Goal: Transaction & Acquisition: Purchase product/service

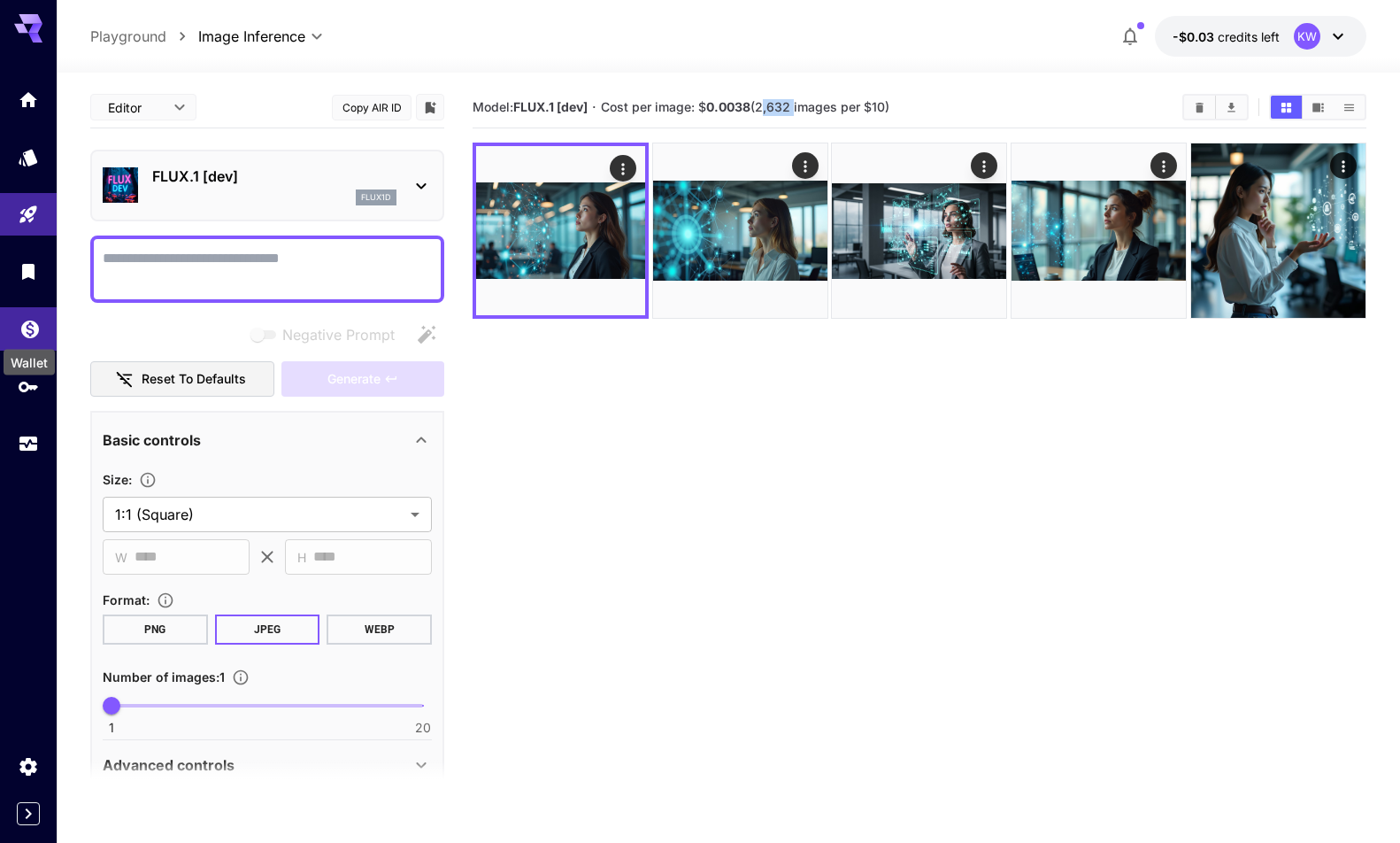
click at [30, 330] on icon "Wallet" at bounding box center [30, 324] width 22 height 22
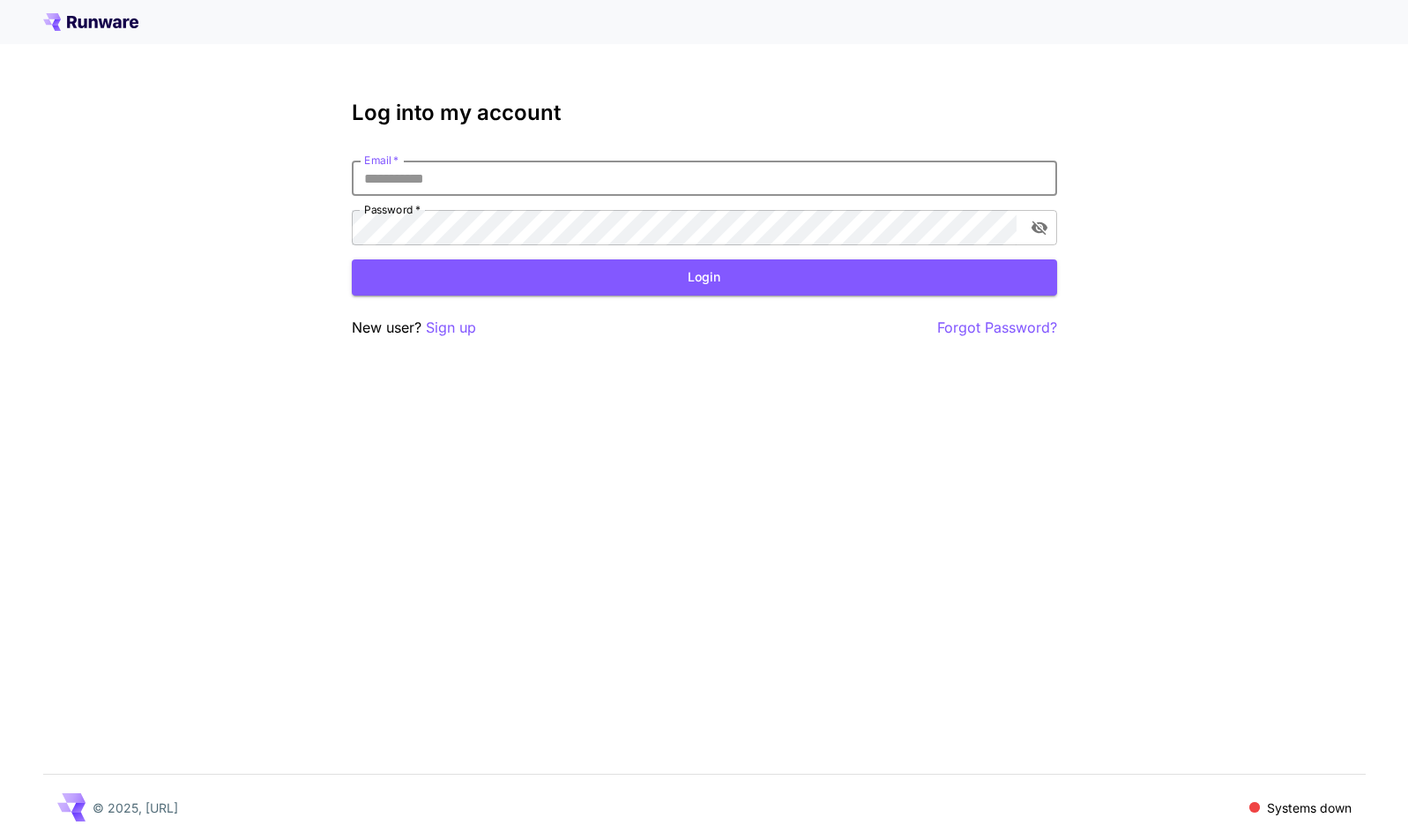
click at [501, 181] on input "Email   *" at bounding box center [704, 178] width 705 height 35
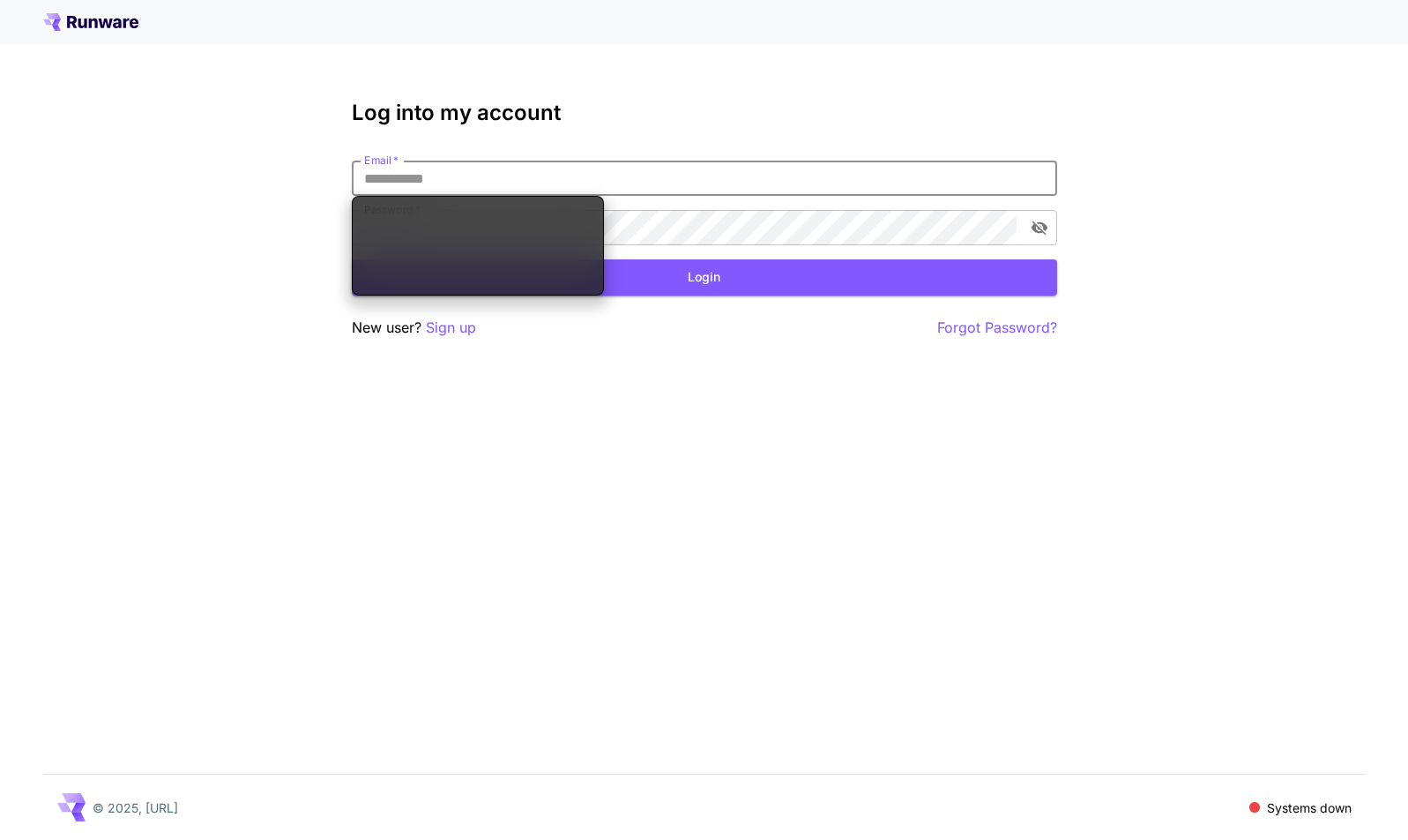
type input "**********"
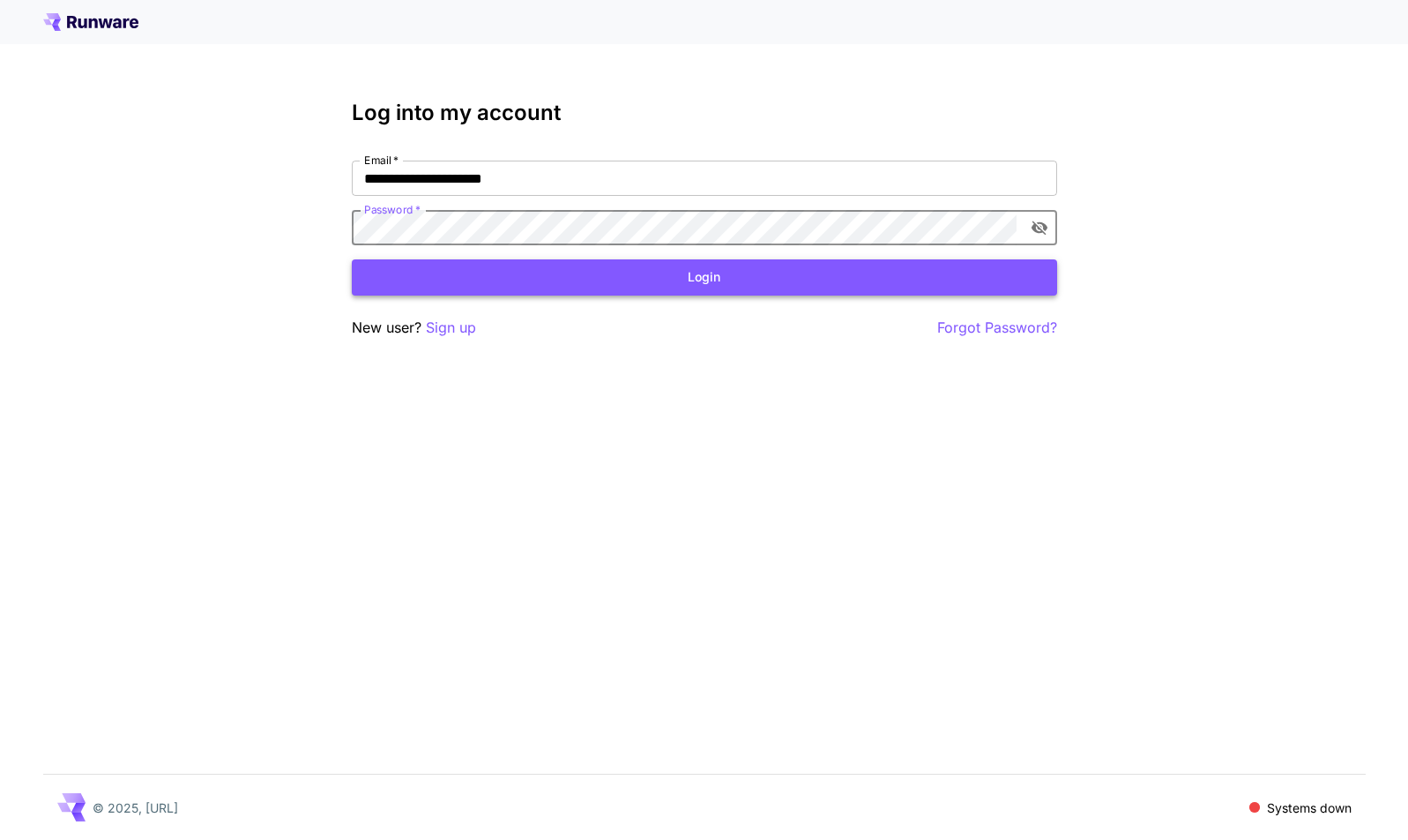
click at [680, 277] on button "Login" at bounding box center [704, 277] width 705 height 36
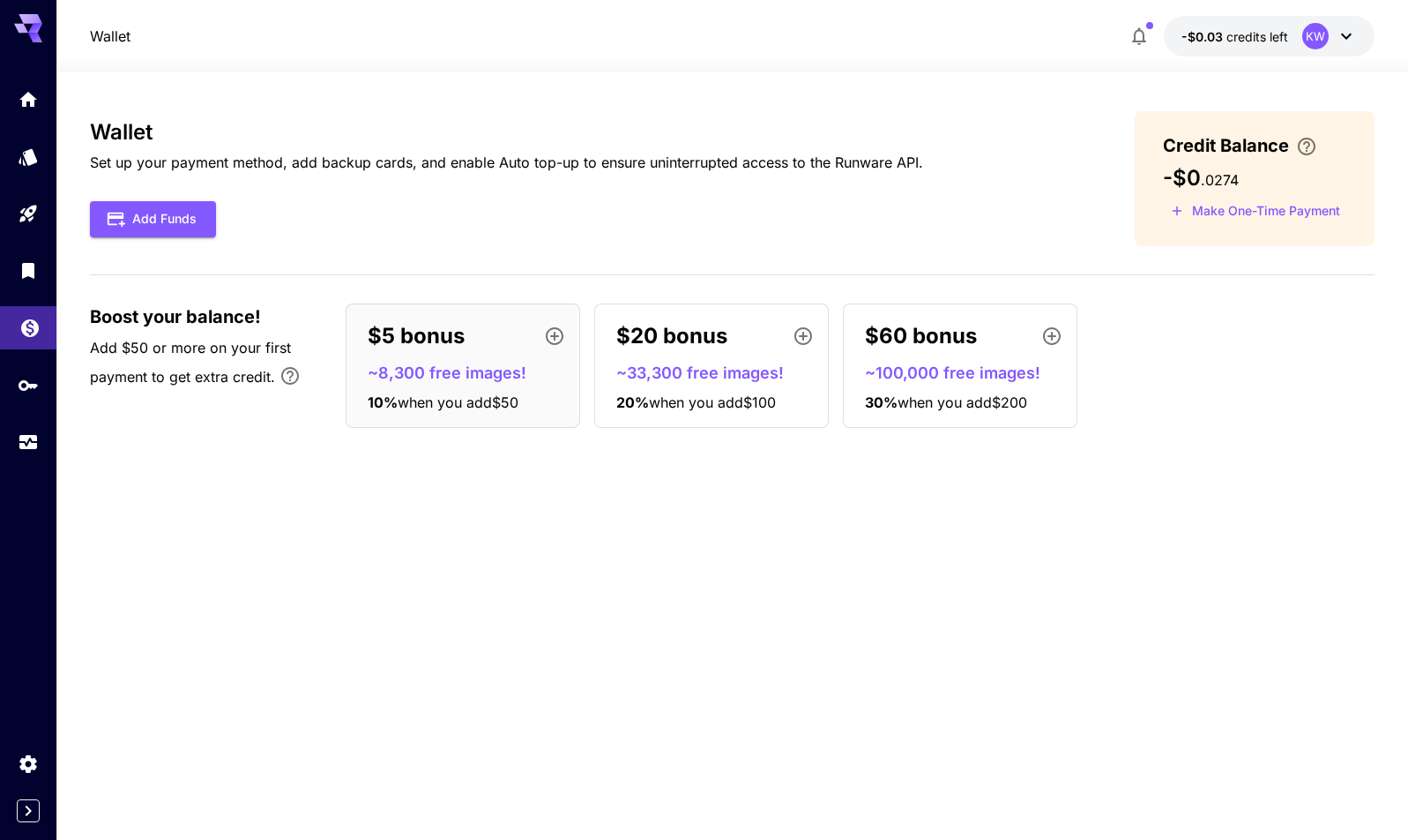
click at [25, 336] on body "Wallet -$0.03 credits left KW Wallet Set up your payment method, add backup car…" at bounding box center [704, 420] width 1408 height 840
click at [175, 212] on button "Add Funds" at bounding box center [153, 219] width 126 height 36
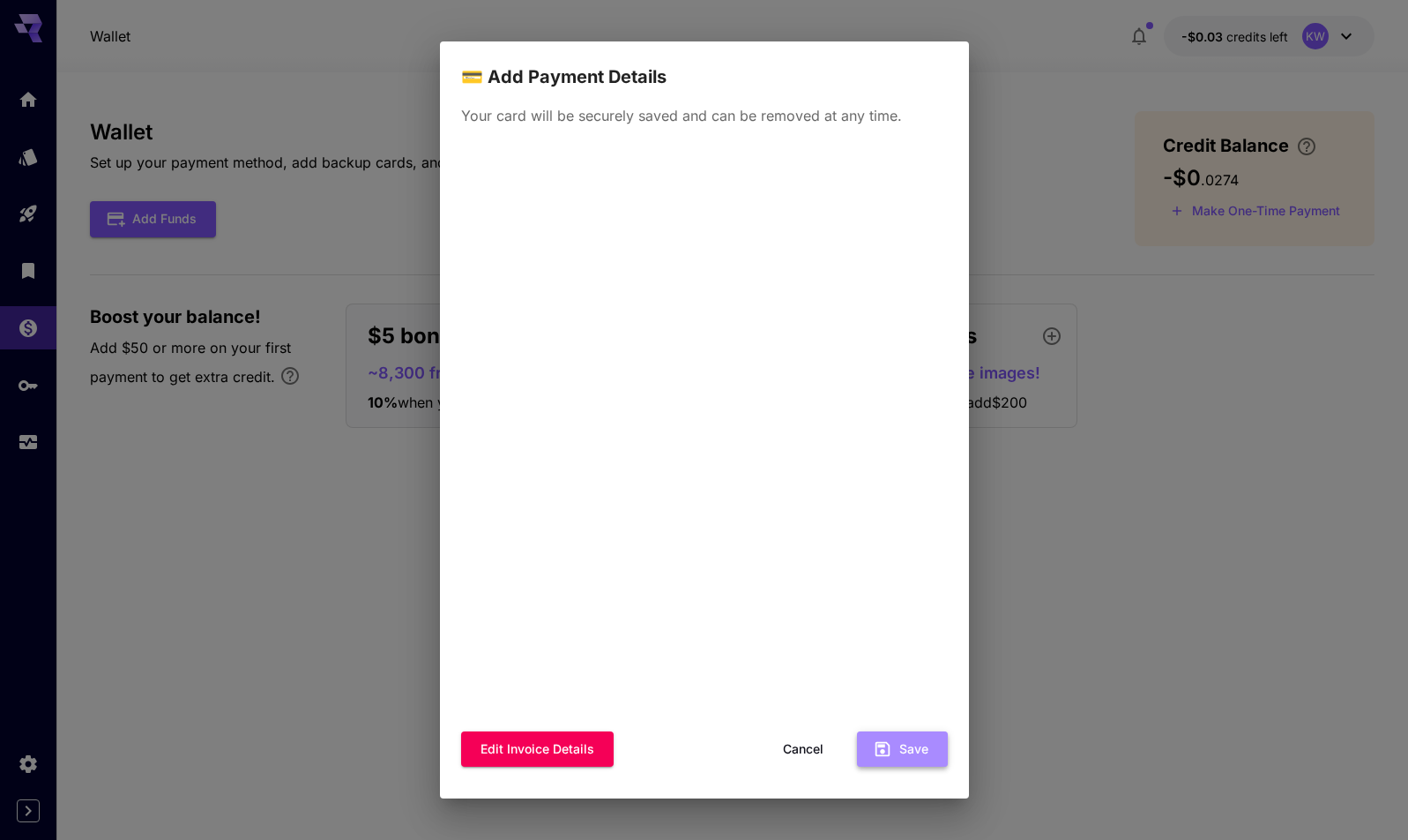
click at [902, 750] on button "Save" at bounding box center [902, 749] width 91 height 36
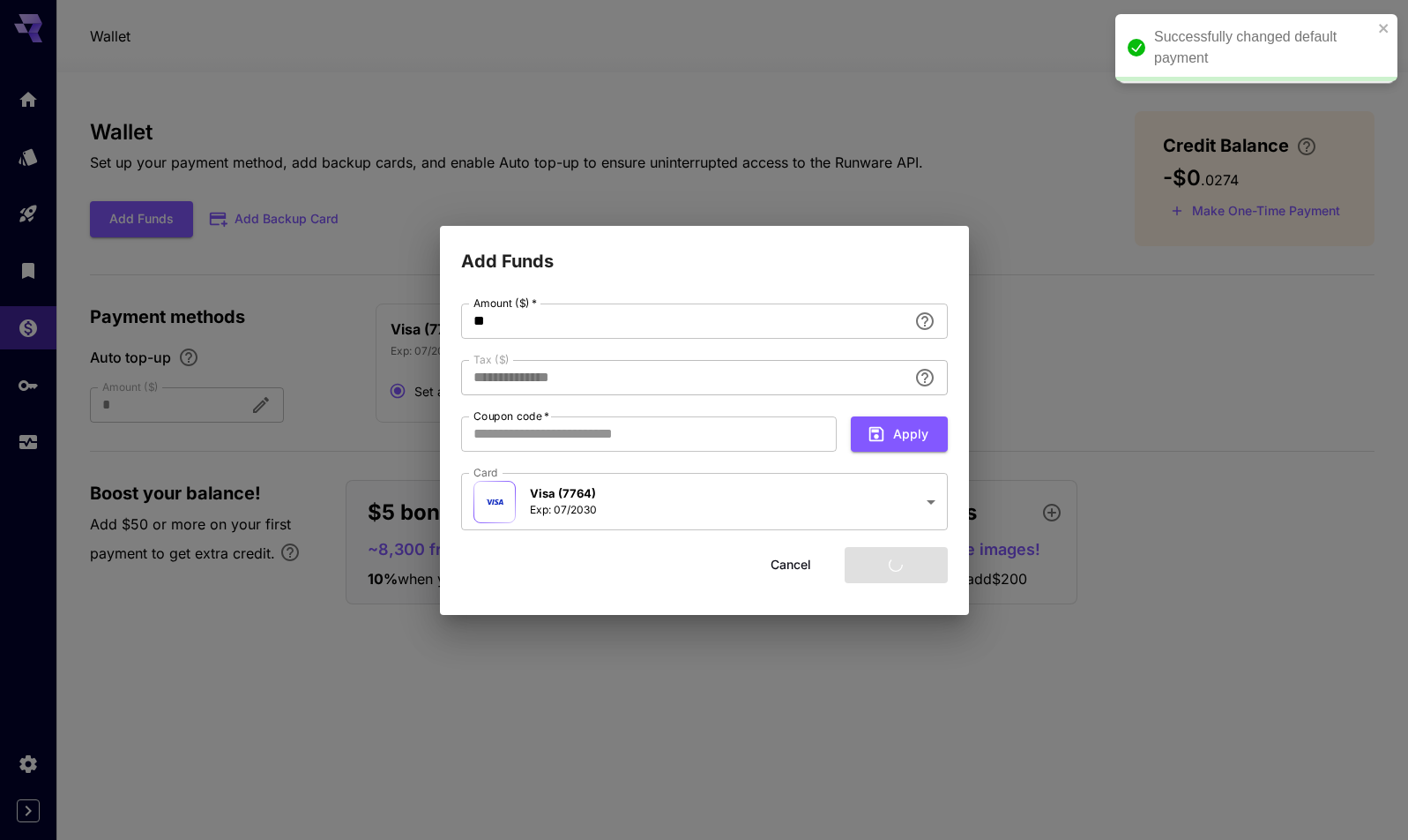
type input "****"
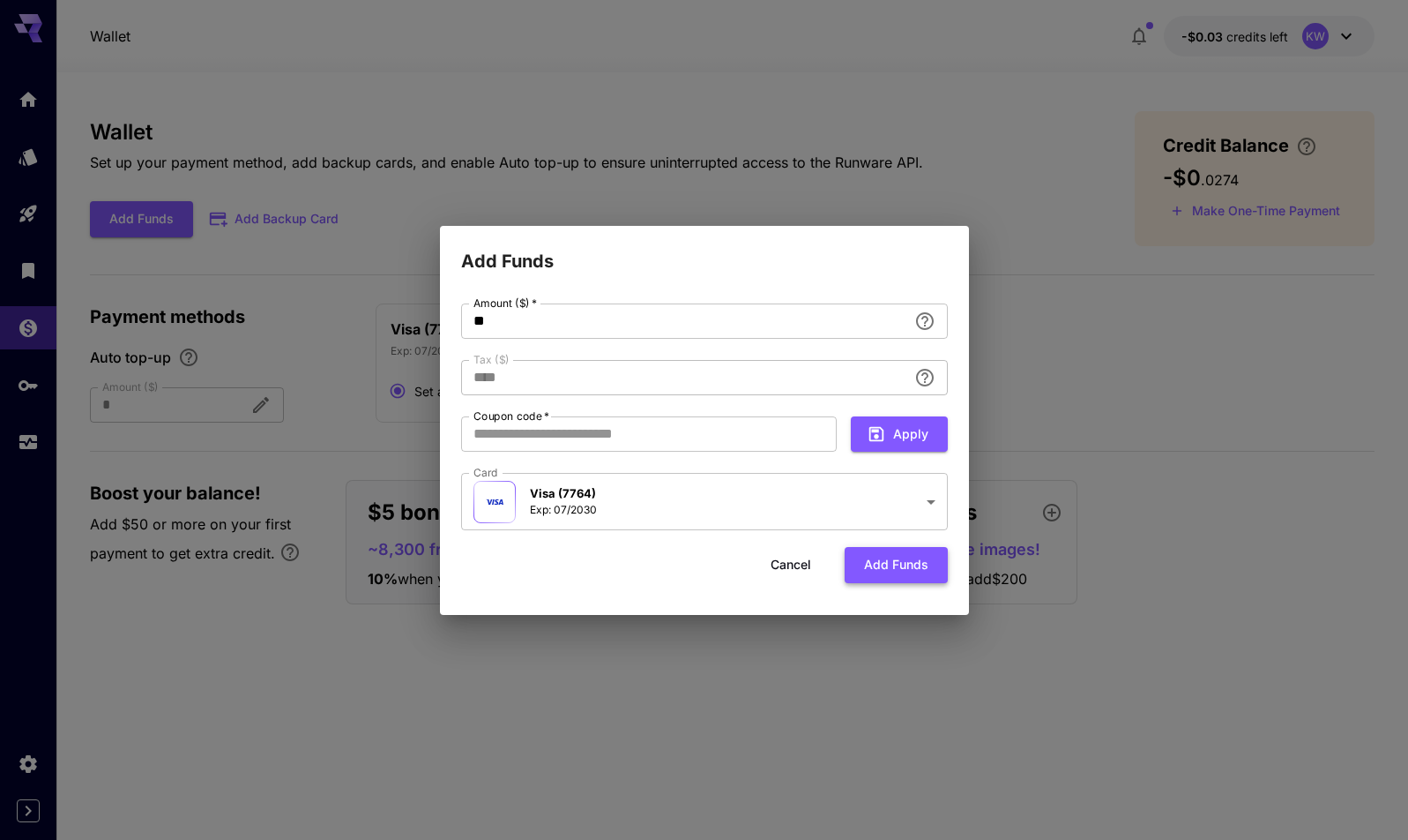
click at [894, 571] on button "Add funds" at bounding box center [897, 564] width 104 height 36
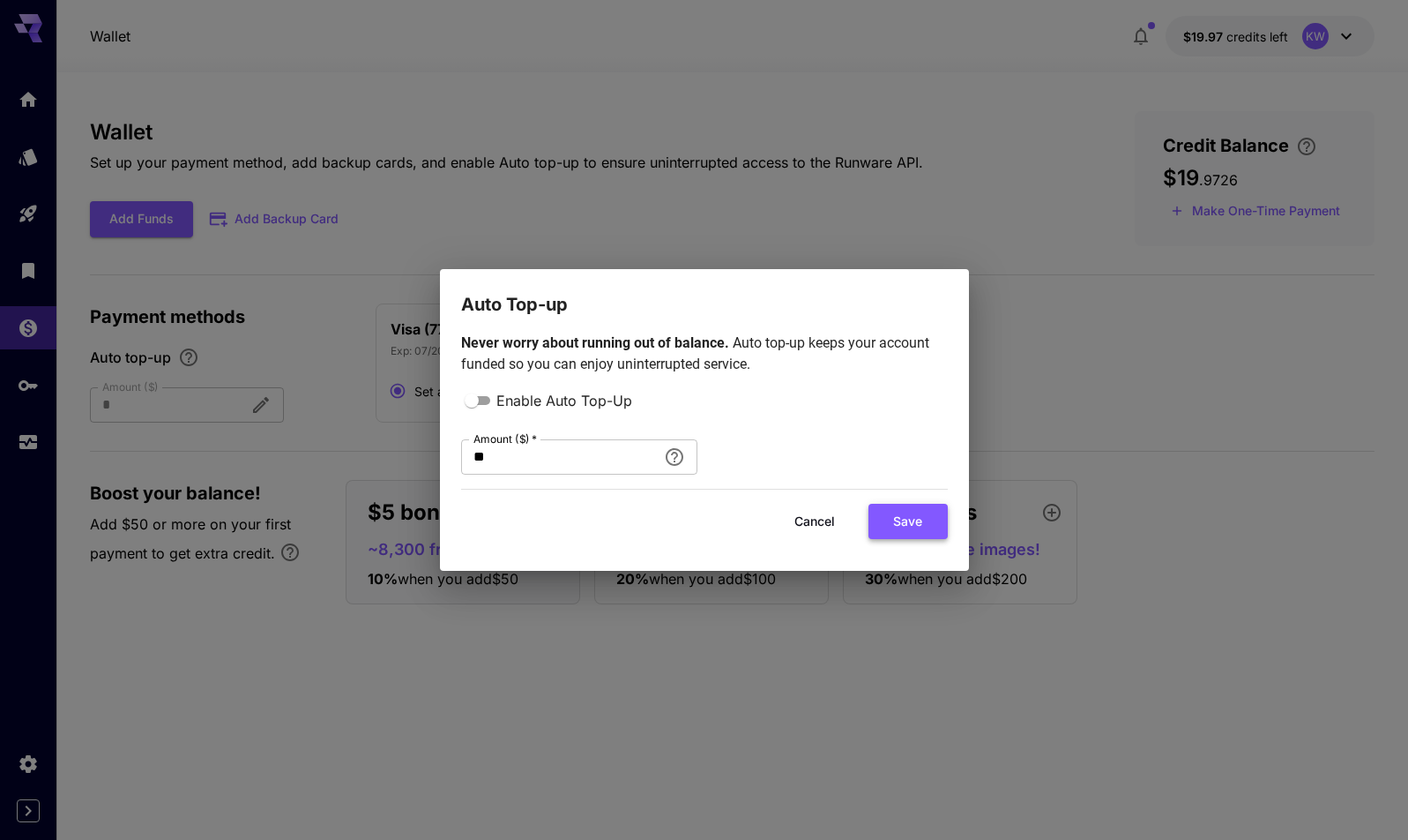
click at [913, 525] on button "Save" at bounding box center [907, 521] width 79 height 36
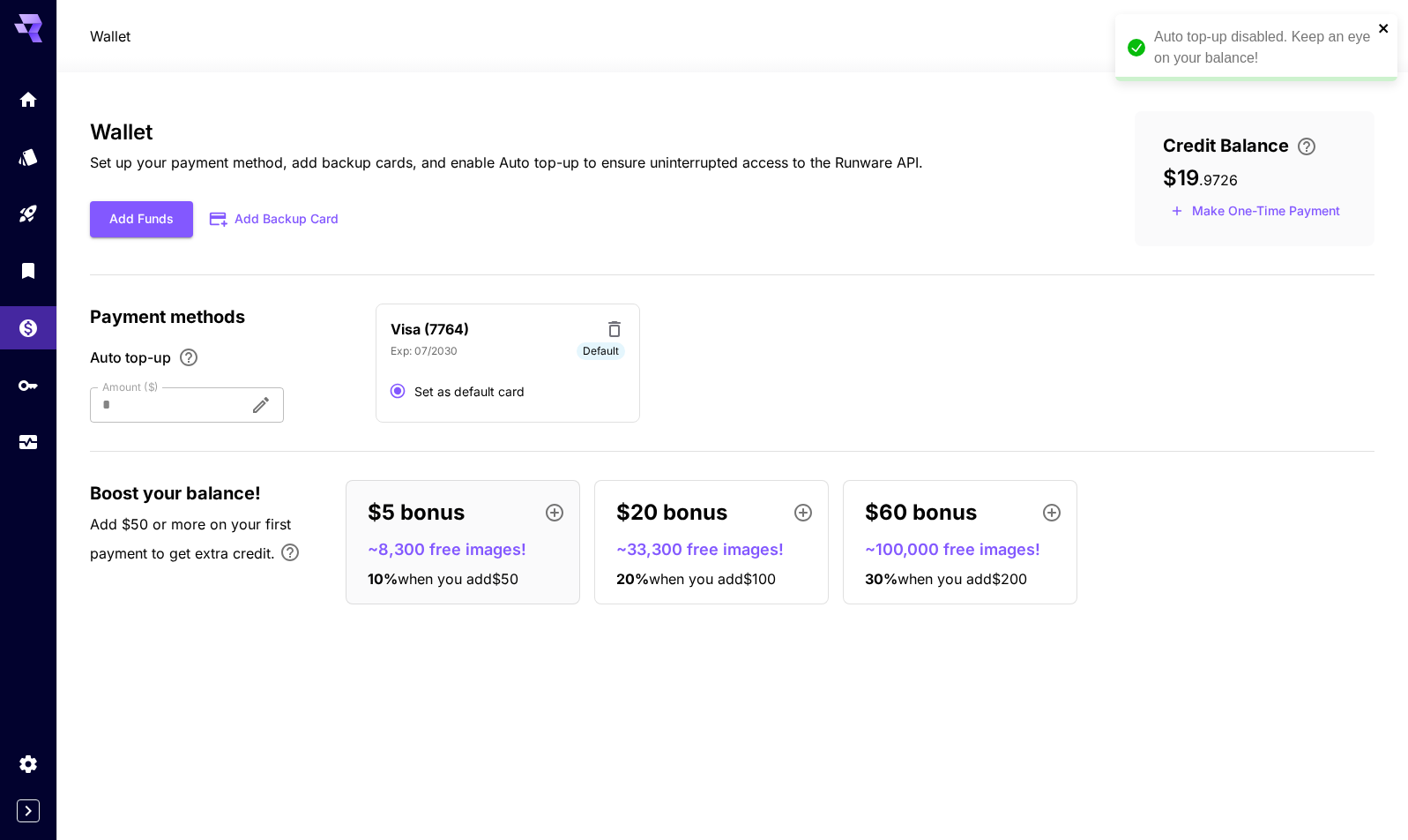
click at [1386, 26] on icon "close" at bounding box center [1383, 27] width 9 height 9
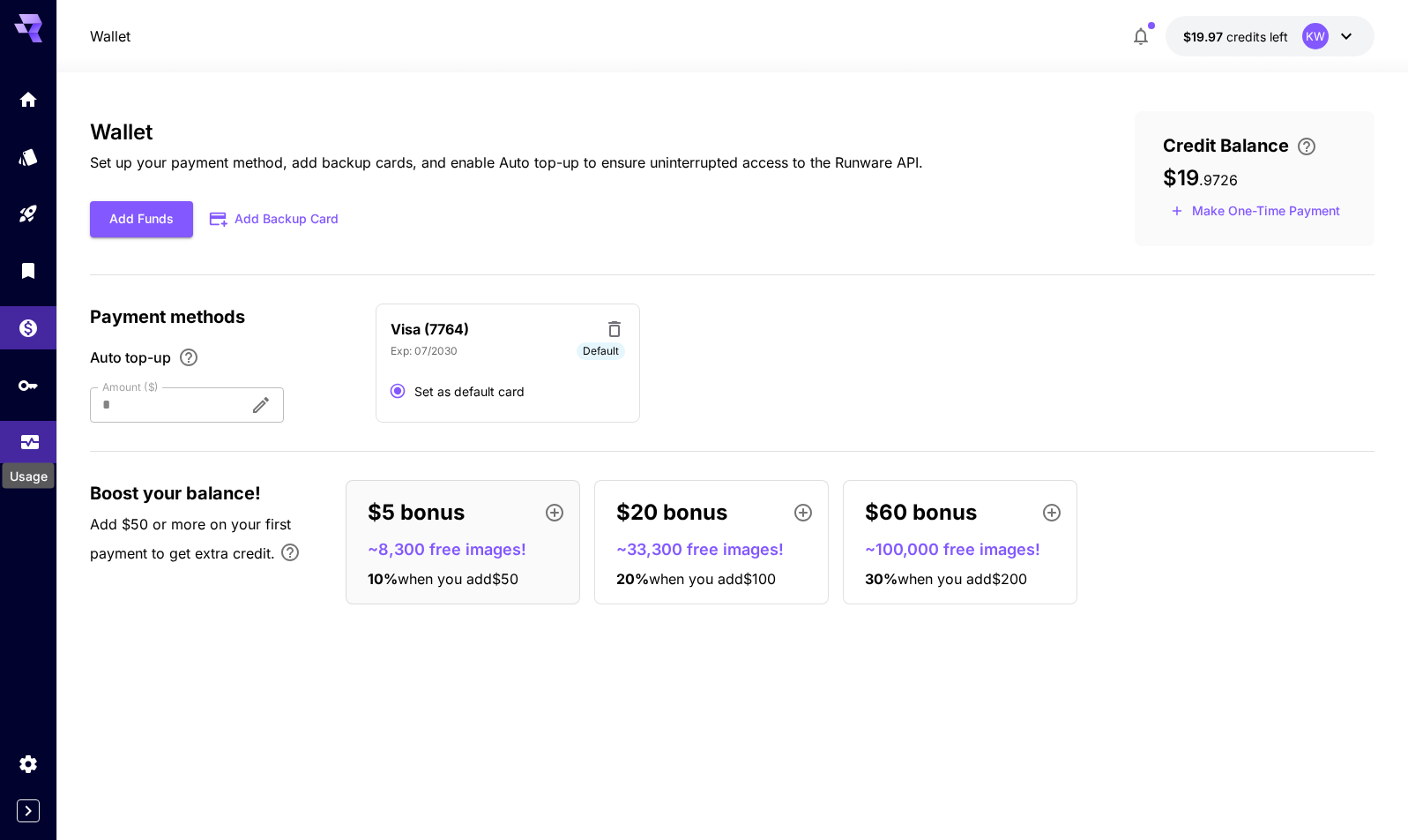
click at [24, 444] on icon "Usage" at bounding box center [30, 439] width 18 height 9
